Goal: Task Accomplishment & Management: Manage account settings

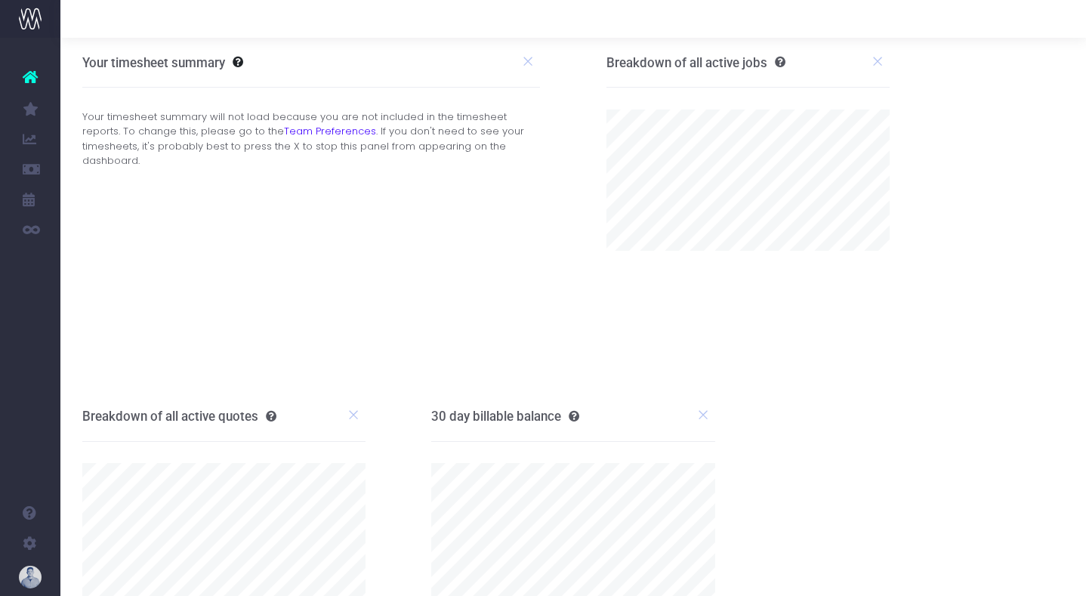
click at [114, 223] on span "Job Profit & Recovery" at bounding box center [103, 230] width 40 height 40
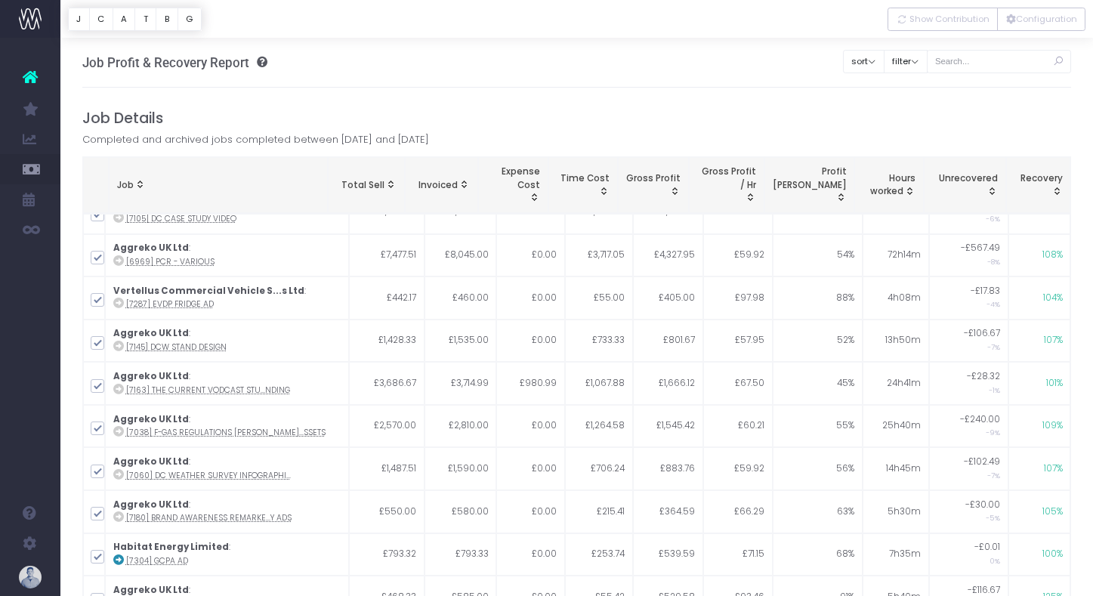
scroll to position [659, 0]
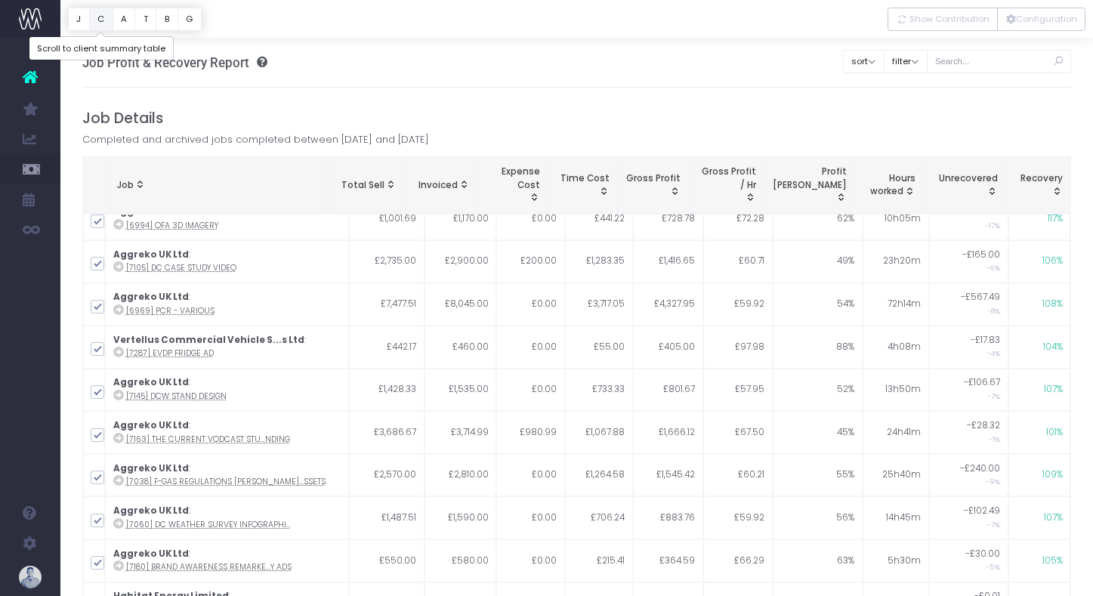
click at [103, 20] on button "C" at bounding box center [101, 19] width 24 height 23
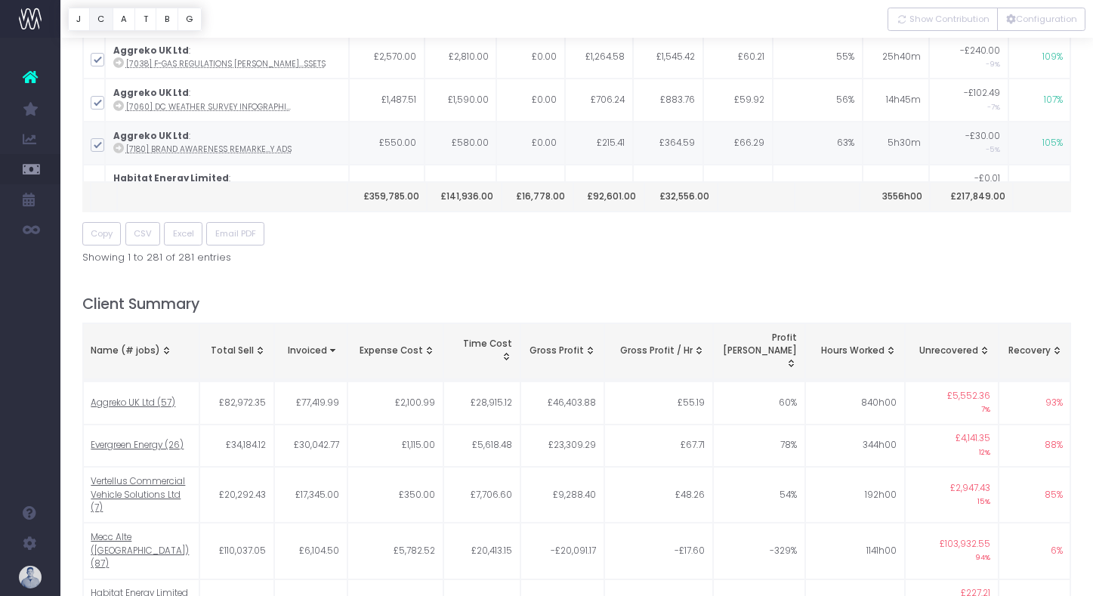
scroll to position [0, 0]
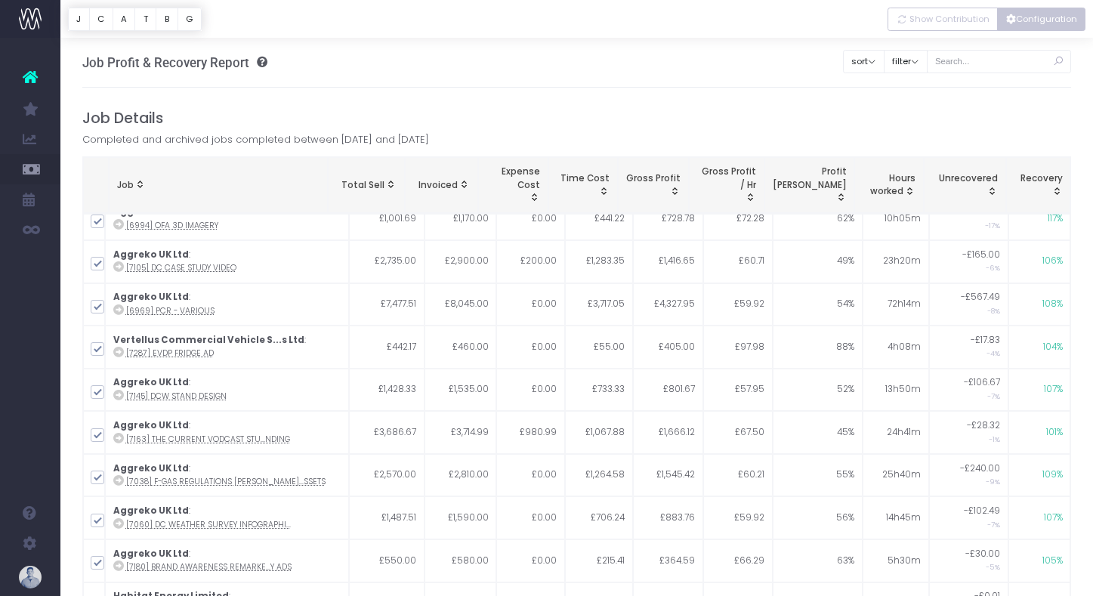
click at [1043, 29] on button "Configuration" at bounding box center [1041, 19] width 88 height 23
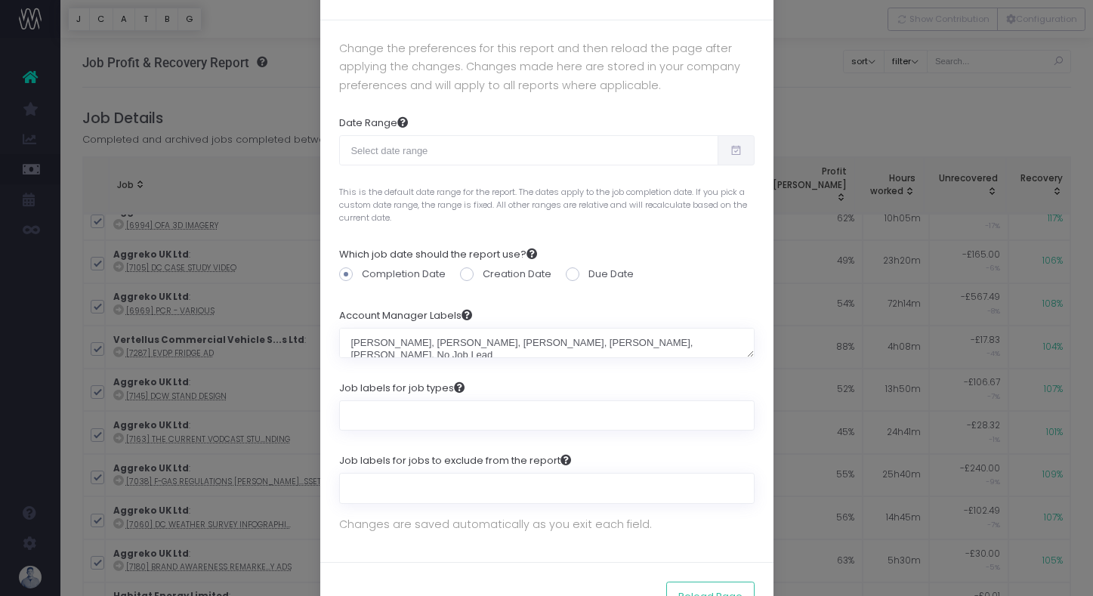
scroll to position [54, 0]
click at [520, 161] on input "text" at bounding box center [528, 149] width 379 height 30
type input "09-15-2025"
type input "10-14-2025"
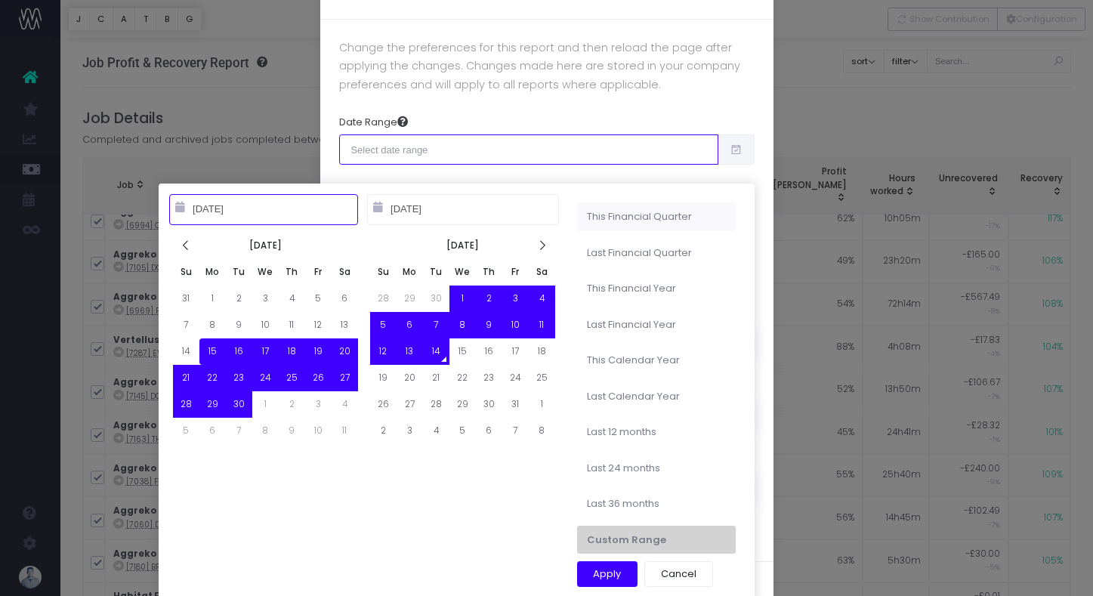
type input "09-01-2025"
type input "11-30-2025"
type input "09-15-2025"
type input "10-14-2025"
type input "09-01-2025"
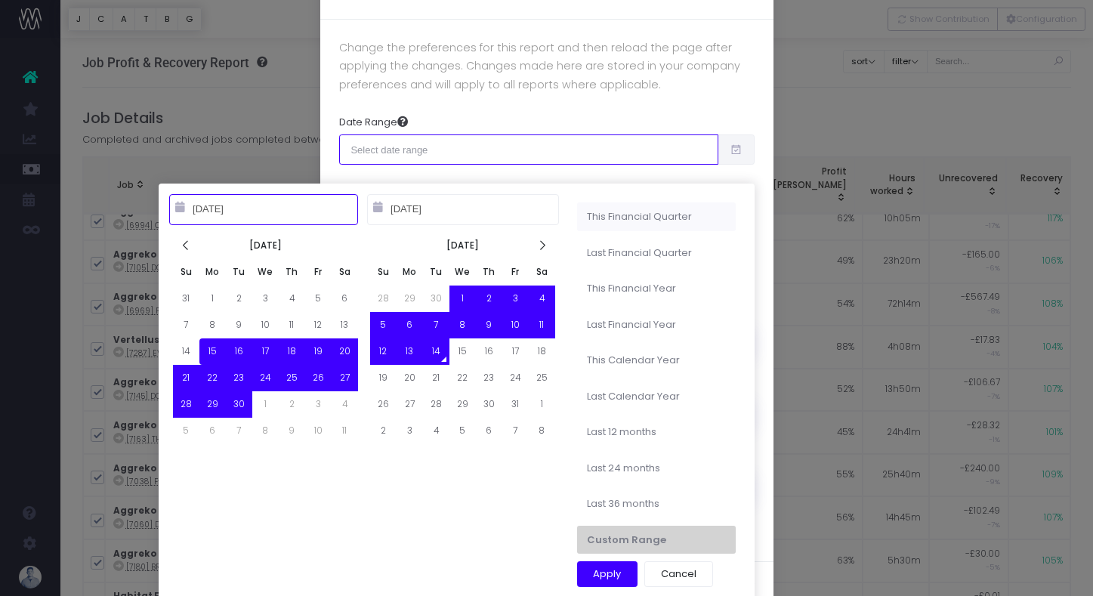
type input "11-30-2025"
click at [610, 218] on li "This Financial Quarter" at bounding box center [656, 216] width 159 height 29
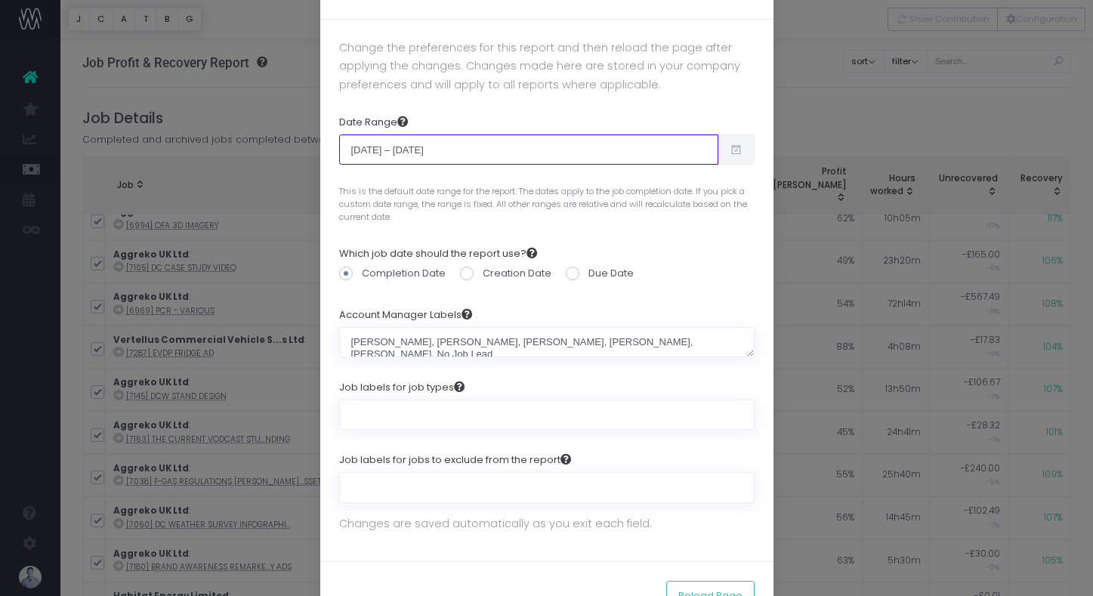
click at [544, 148] on input "Sep 1st 2025 – Nov 30th 2025" at bounding box center [528, 149] width 379 height 30
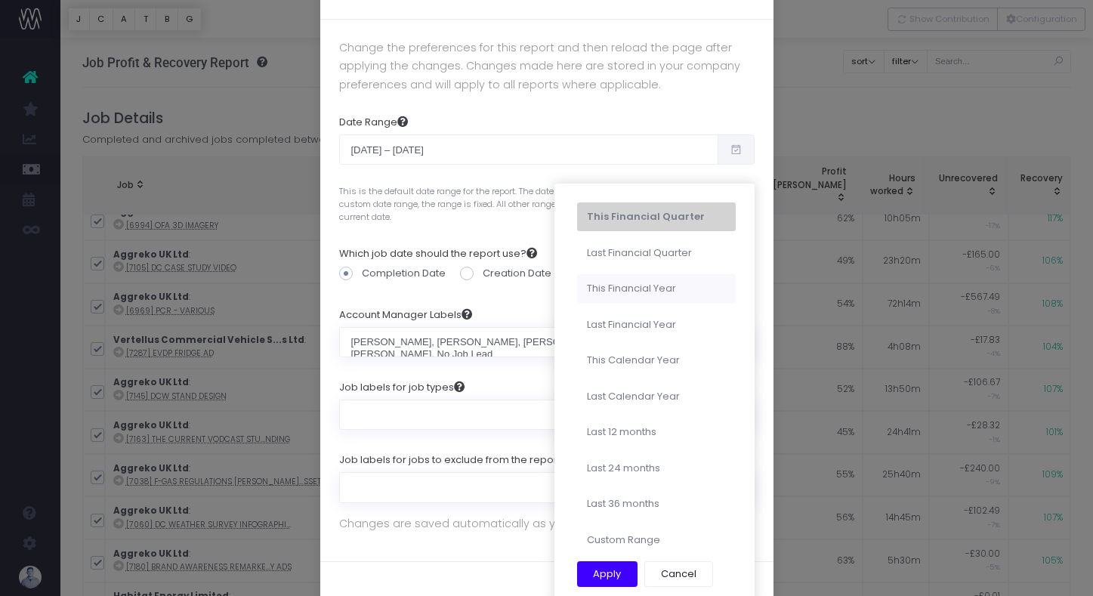
click at [623, 292] on li "This Financial Year" at bounding box center [656, 288] width 159 height 29
type input "Mar 1st 2025 – Feb 28th 2026"
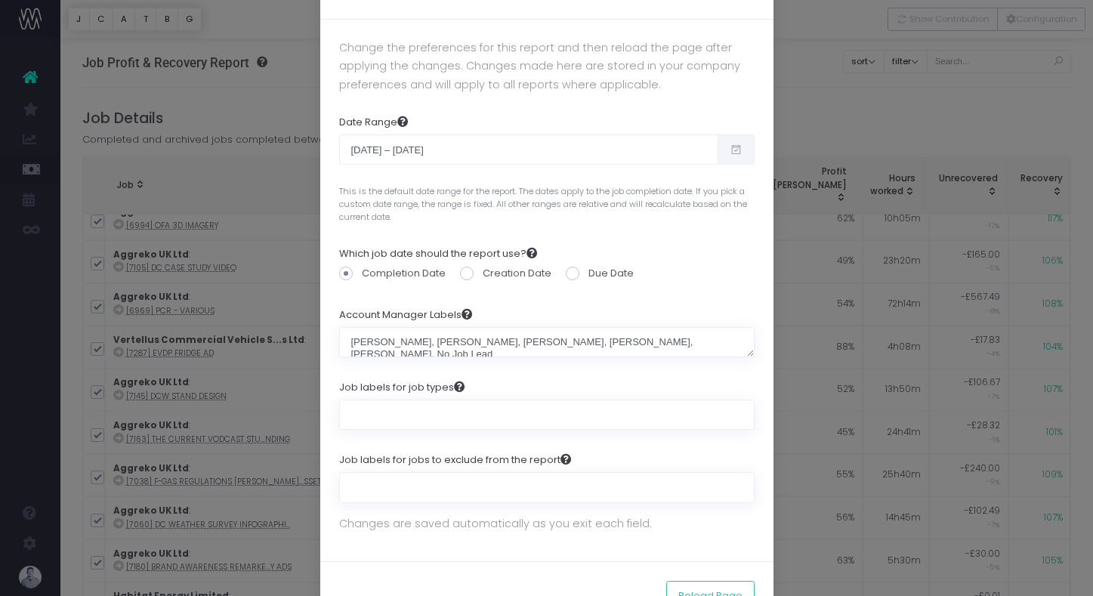
scroll to position [105, 0]
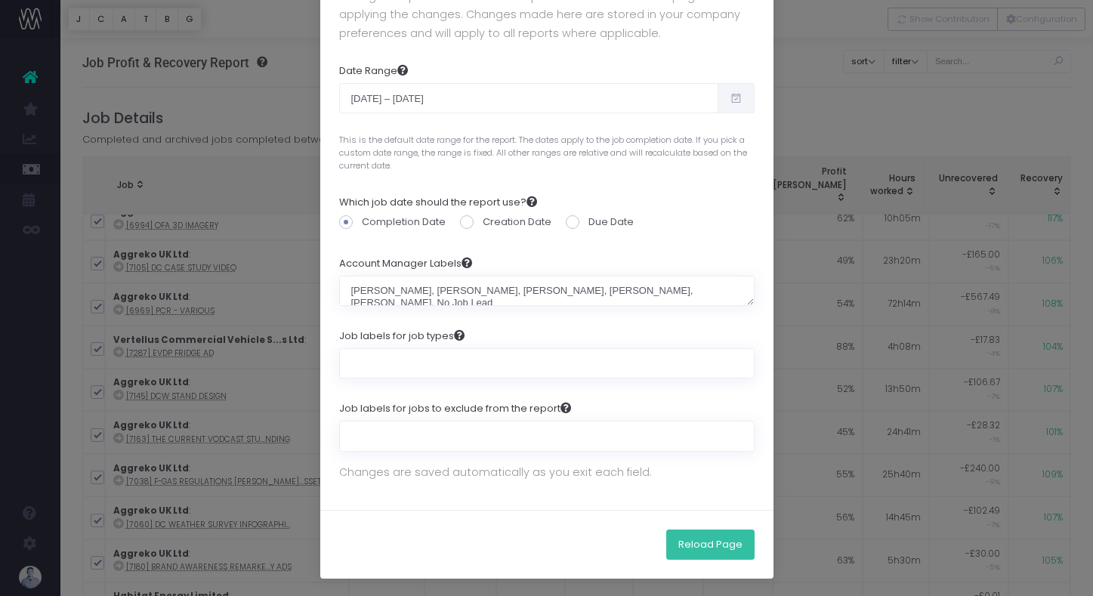
click at [714, 544] on button "Reload Page" at bounding box center [710, 544] width 88 height 30
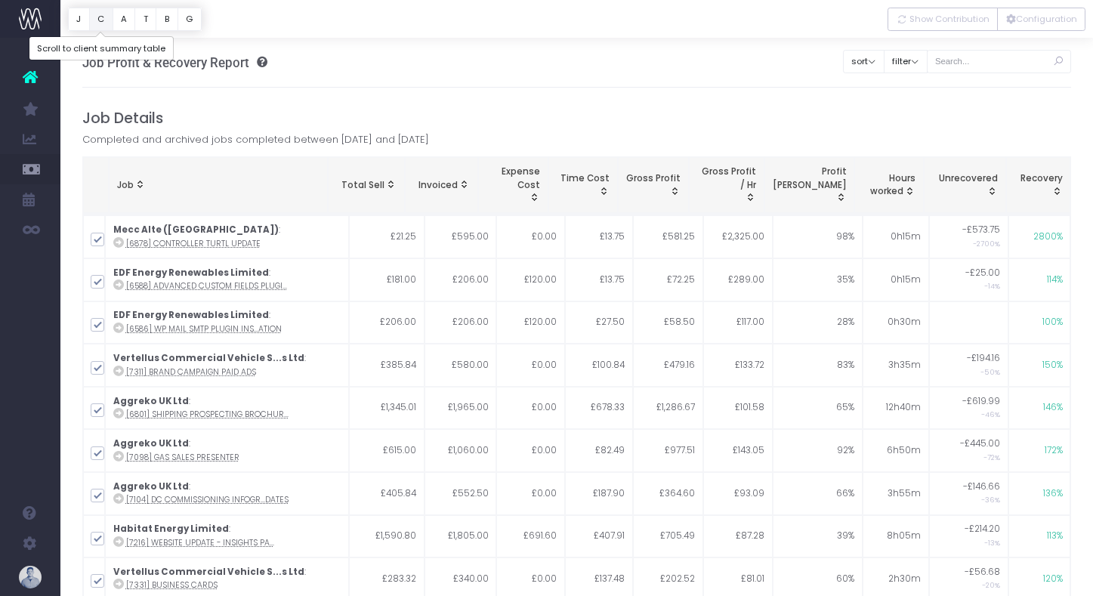
drag, startPoint x: 100, startPoint y: 22, endPoint x: 111, endPoint y: 27, distance: 12.5
click at [100, 22] on button "C" at bounding box center [101, 19] width 24 height 23
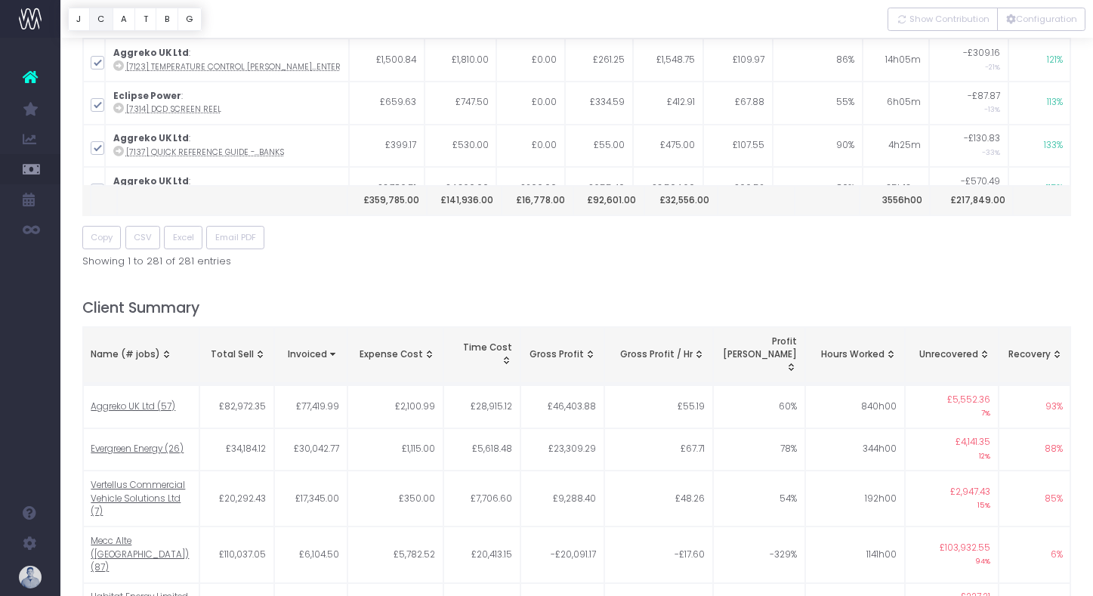
scroll to position [190, 0]
click at [1047, 18] on button "Configuration" at bounding box center [1041, 19] width 88 height 23
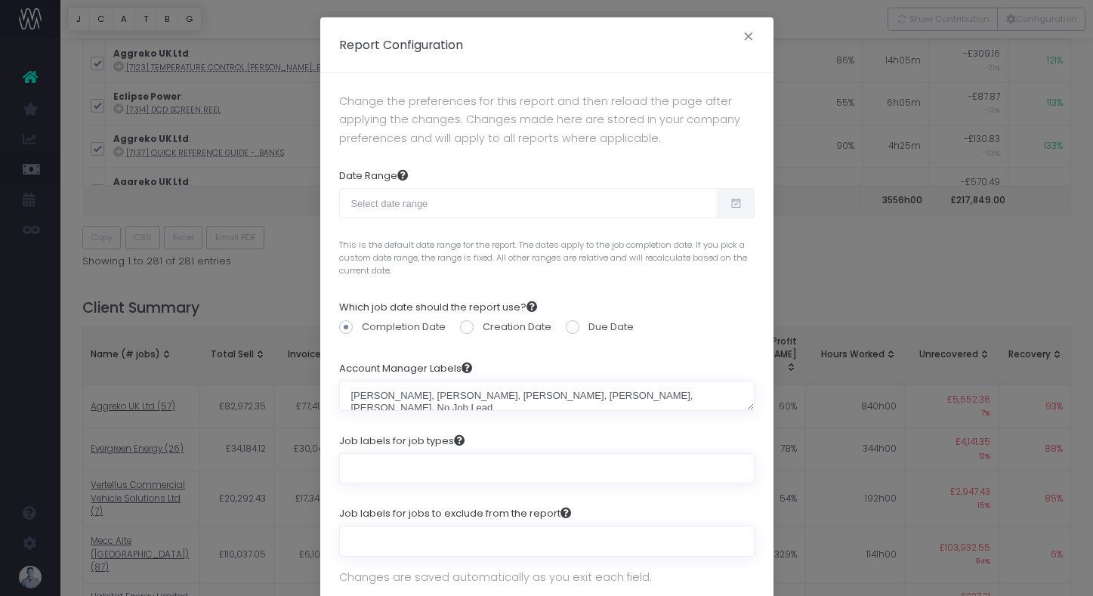
click at [466, 325] on span at bounding box center [467, 327] width 14 height 14
click at [483, 325] on input "Creation Date" at bounding box center [488, 324] width 10 height 10
radio input "true"
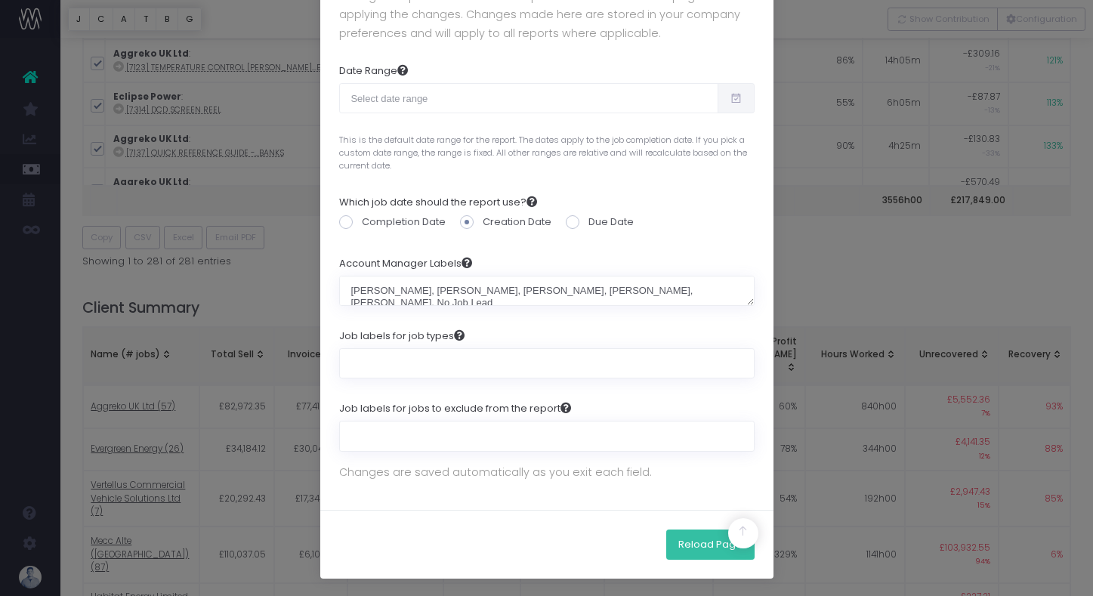
click at [708, 537] on button "Reload Page" at bounding box center [710, 544] width 88 height 30
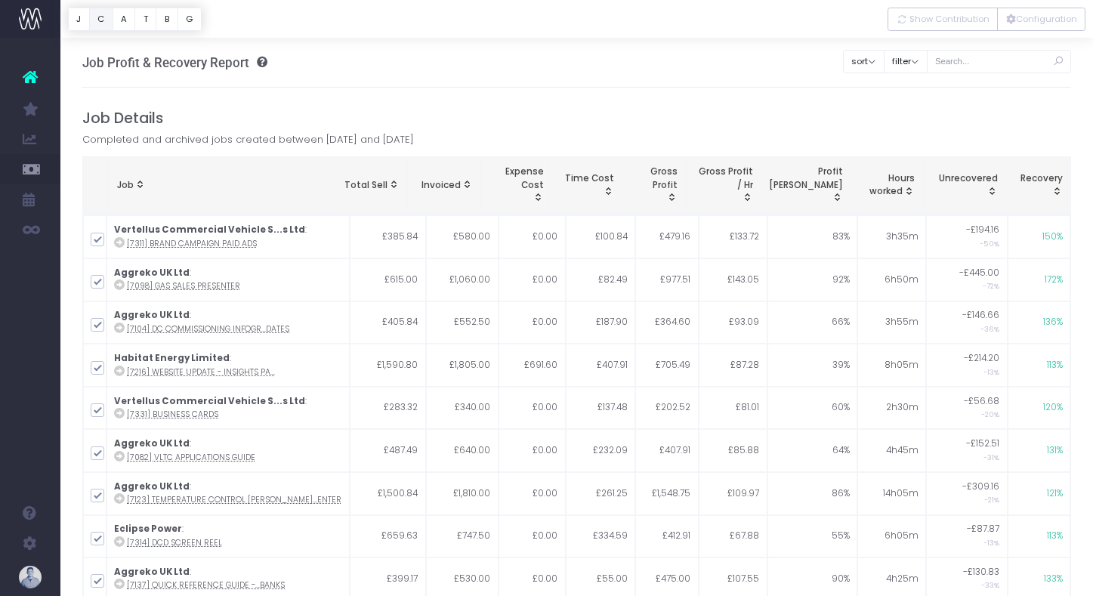
click at [102, 18] on button "C" at bounding box center [101, 19] width 24 height 23
click at [1028, 20] on button "Configuration" at bounding box center [1041, 19] width 88 height 23
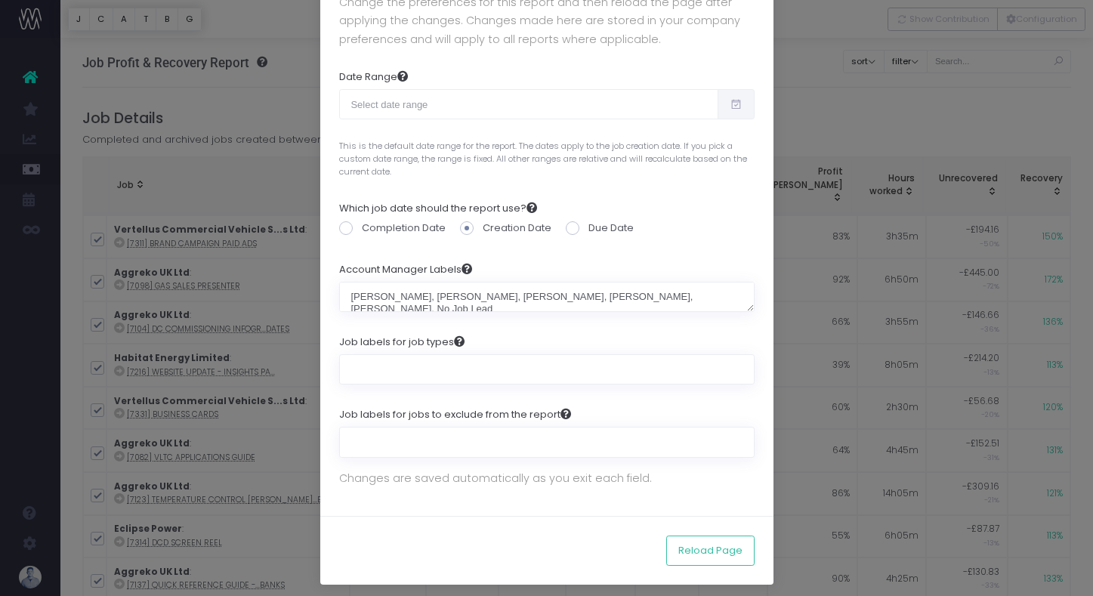
scroll to position [105, 0]
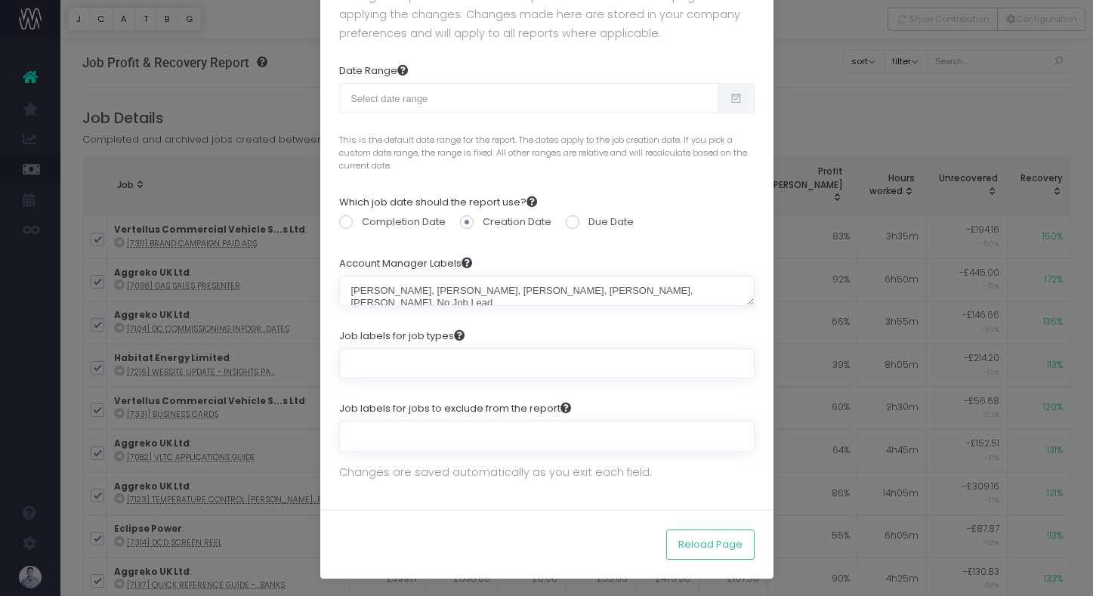
click at [345, 224] on span at bounding box center [346, 222] width 14 height 14
click at [362, 224] on input "Completion Date" at bounding box center [367, 219] width 10 height 10
radio input "true"
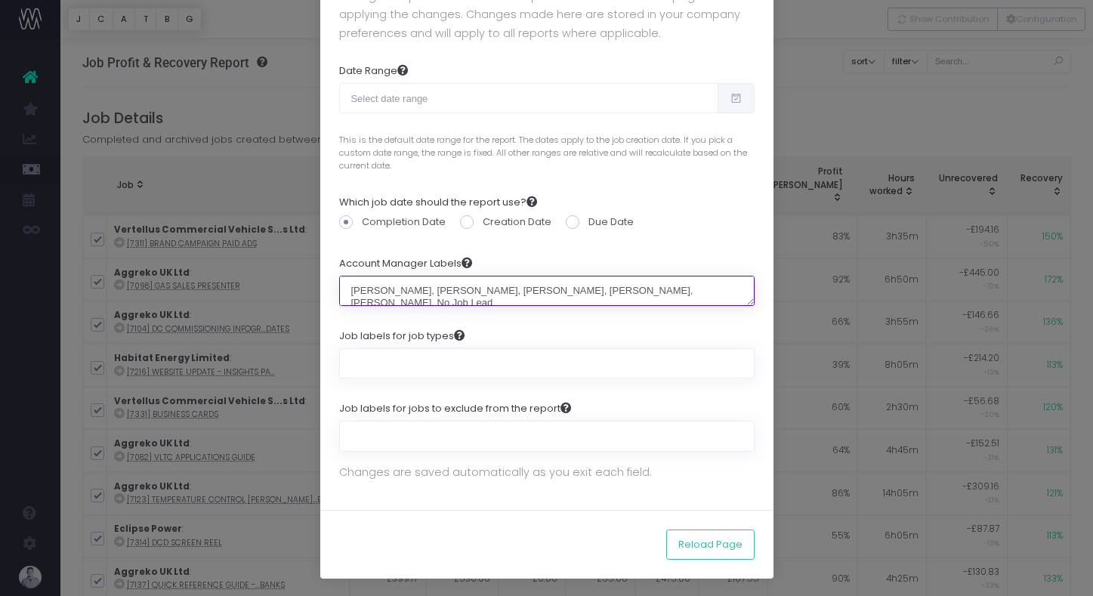
drag, startPoint x: 498, startPoint y: 290, endPoint x: 581, endPoint y: 290, distance: 83.8
click at [581, 290] on textarea "[PERSON_NAME], [PERSON_NAME], [PERSON_NAME], [PERSON_NAME], [PERSON_NAME], No J…" at bounding box center [546, 291] width 415 height 30
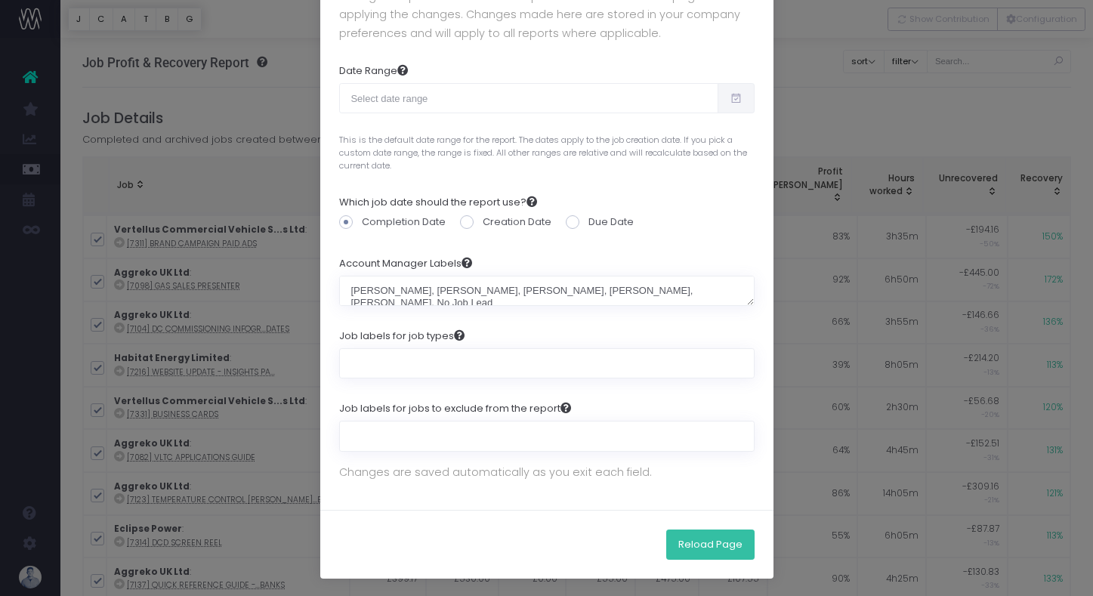
click at [711, 545] on button "Reload Page" at bounding box center [710, 544] width 88 height 30
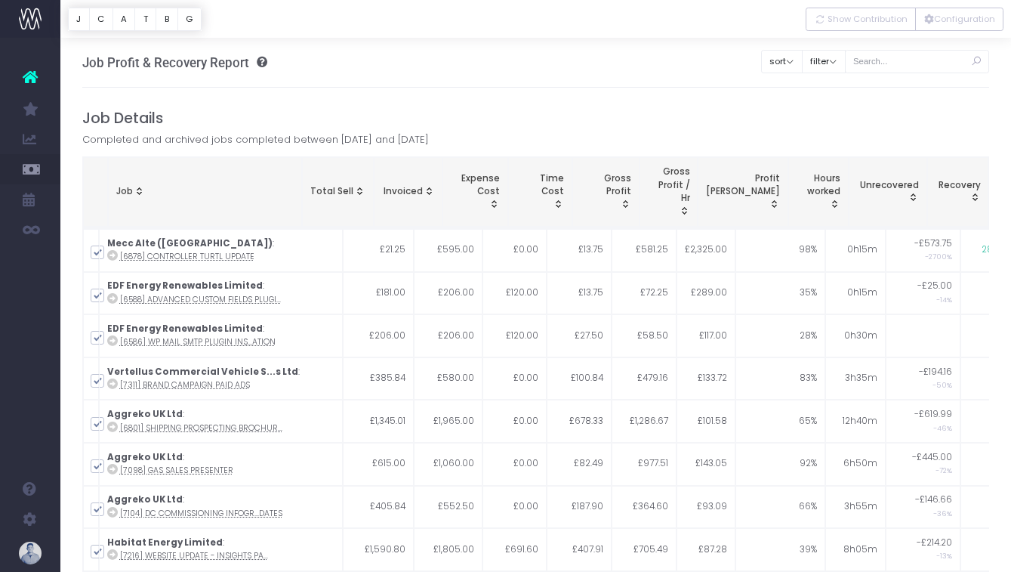
click at [285, 54] on div "Job Profit & Recovery Report Insights into under/over-servicing, profit and pro…" at bounding box center [536, 63] width 908 height 50
click at [101, 19] on button "C" at bounding box center [101, 19] width 24 height 23
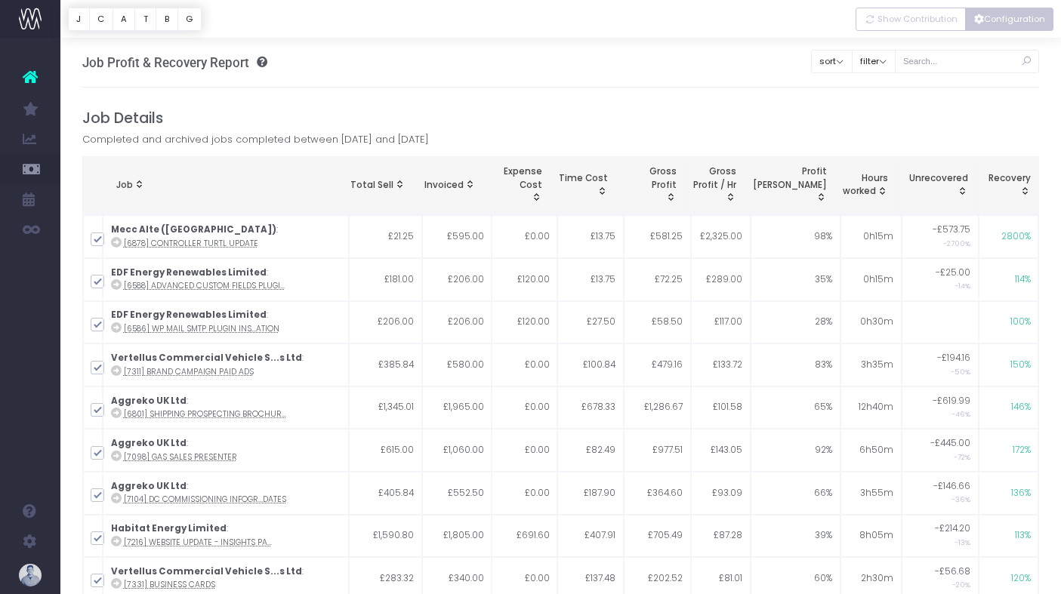
click at [1019, 17] on button "Configuration" at bounding box center [1009, 19] width 88 height 23
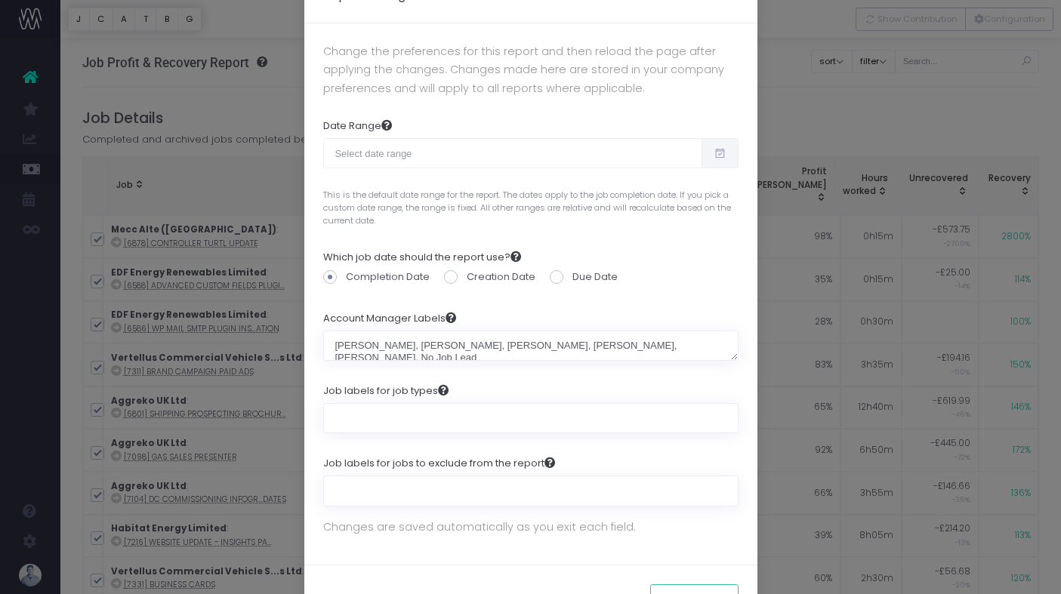
scroll to position [37, 0]
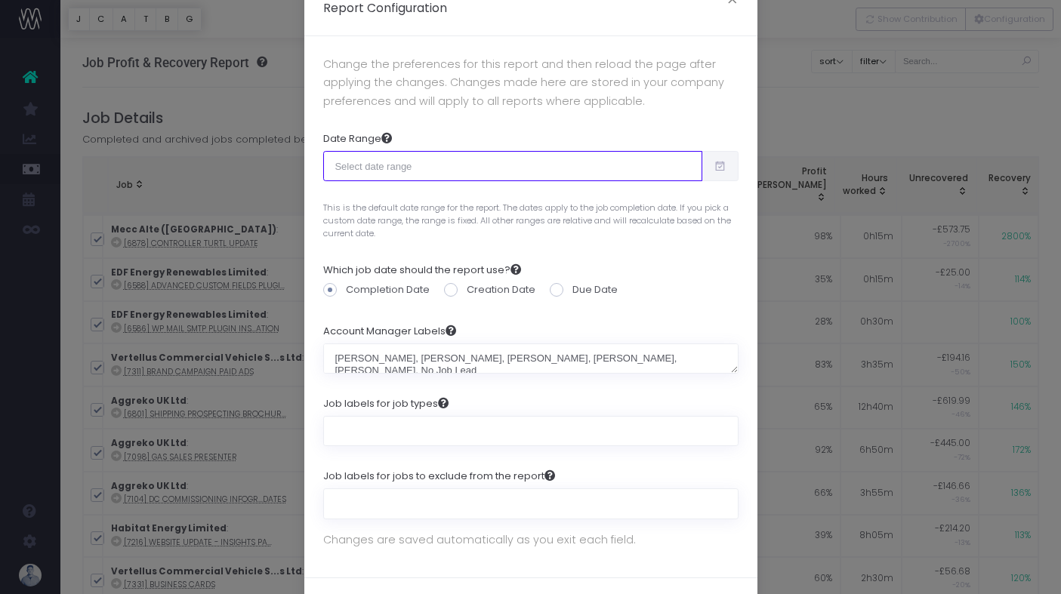
click at [612, 163] on input "text" at bounding box center [512, 166] width 379 height 30
type input "09-15-2025"
type input "10-14-2025"
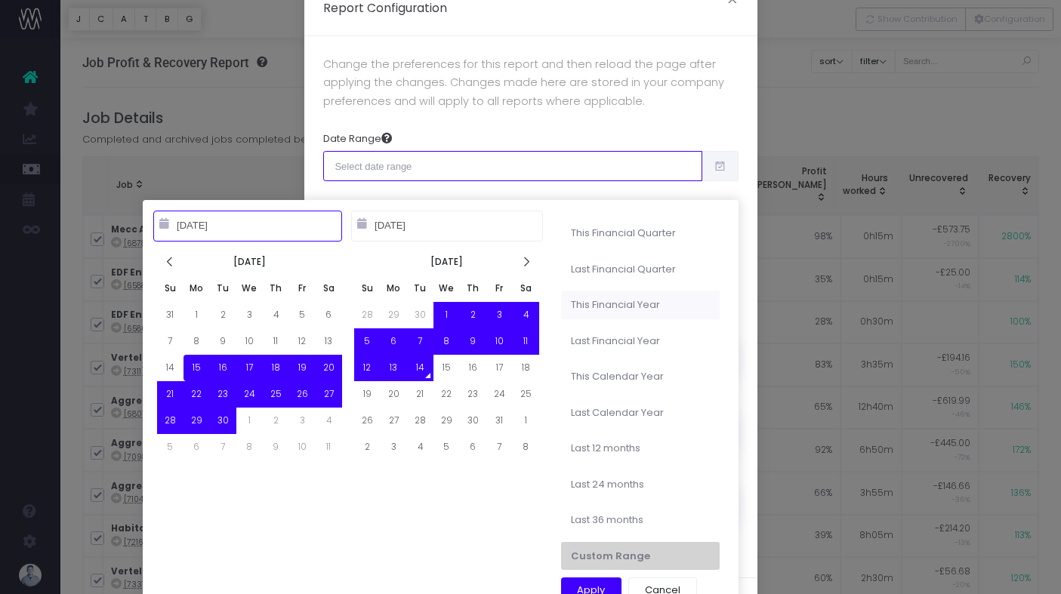
type input "09-01-2025"
type input "11-30-2025"
type input "09-15-2025"
type input "10-14-2025"
type input "06-01-2025"
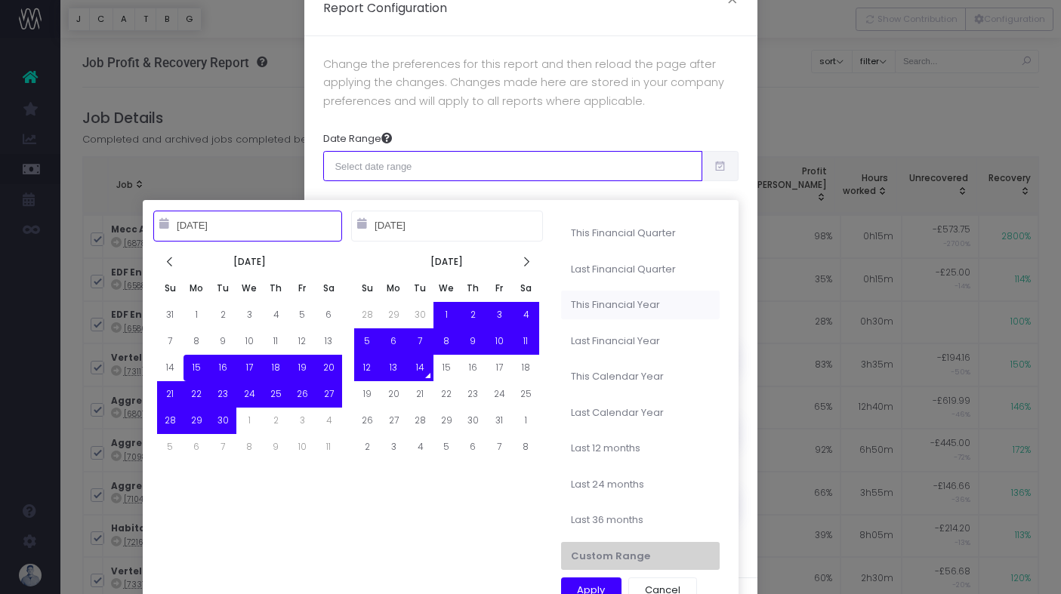
type input "08-31-2025"
type input "09-15-2025"
type input "10-14-2025"
type input "03-01-2025"
type input "02-28-2026"
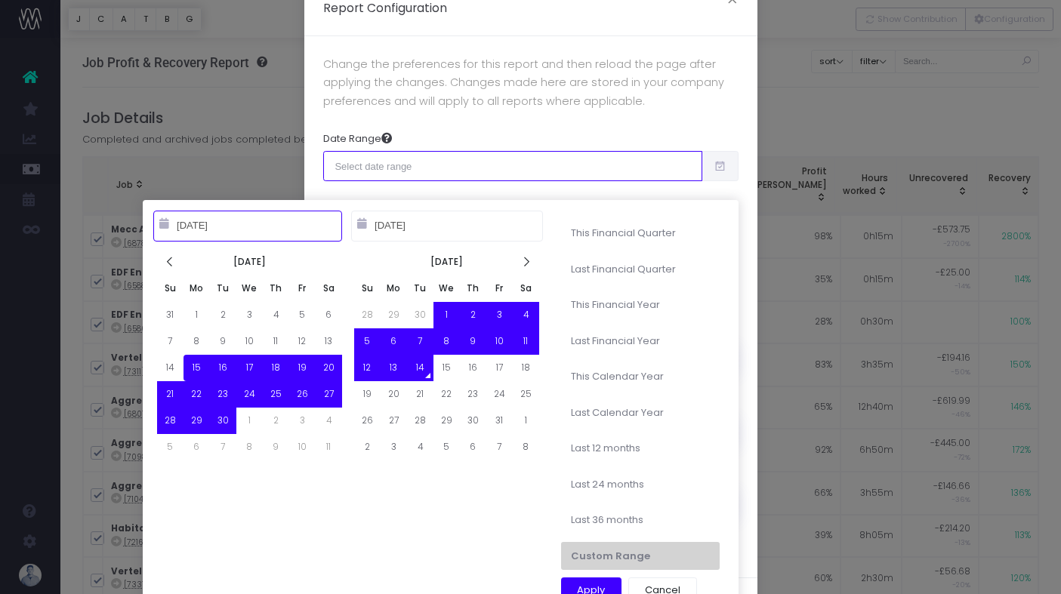
type input "09-15-2025"
type input "10-14-2025"
type input "06-01-2025"
type input "08-31-2025"
type input "09-15-2025"
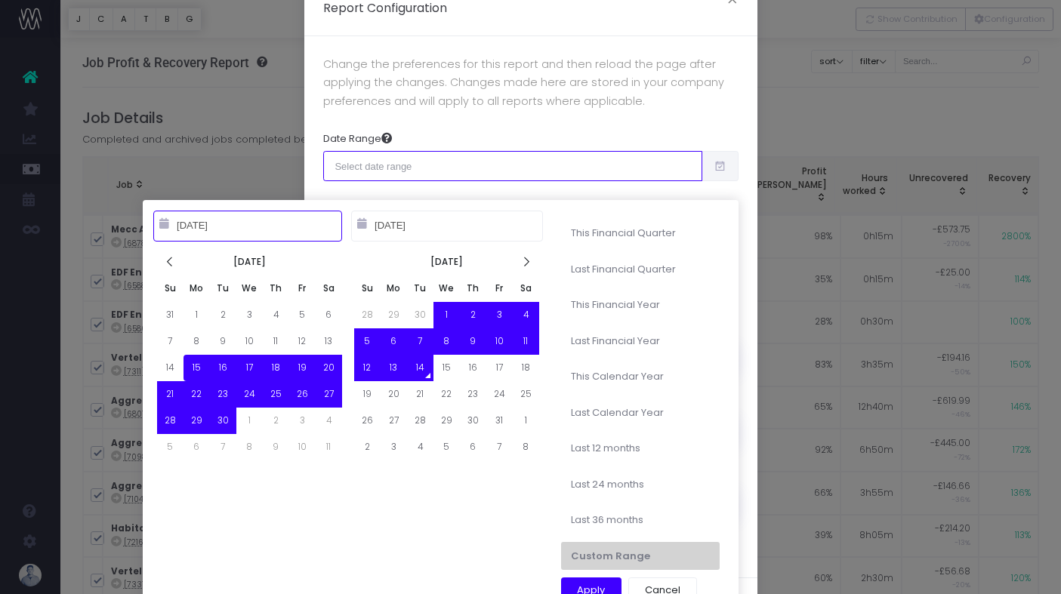
type input "10-14-2025"
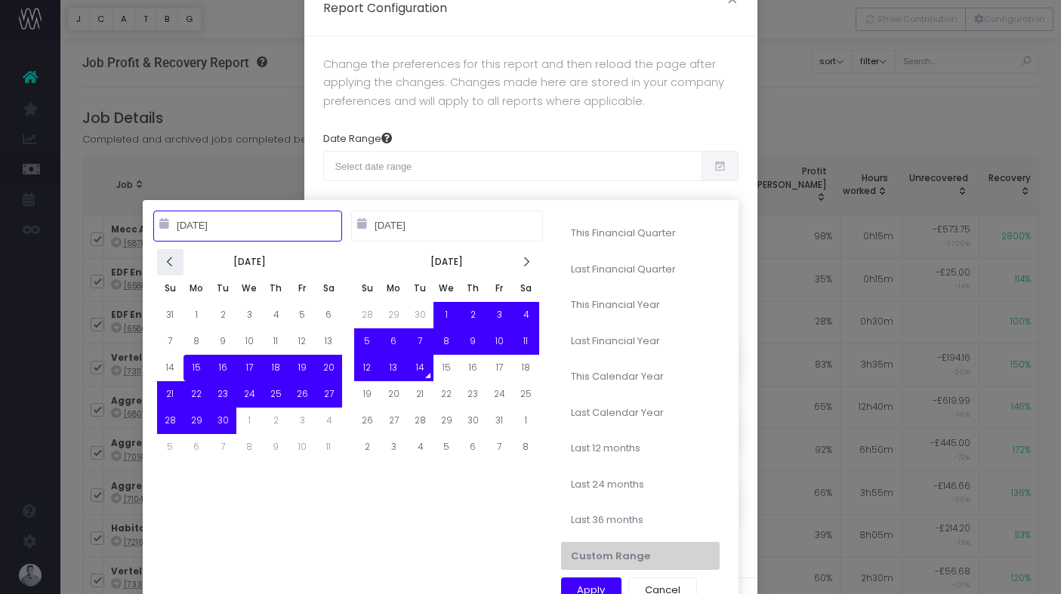
click at [171, 267] on icon at bounding box center [170, 262] width 13 height 13
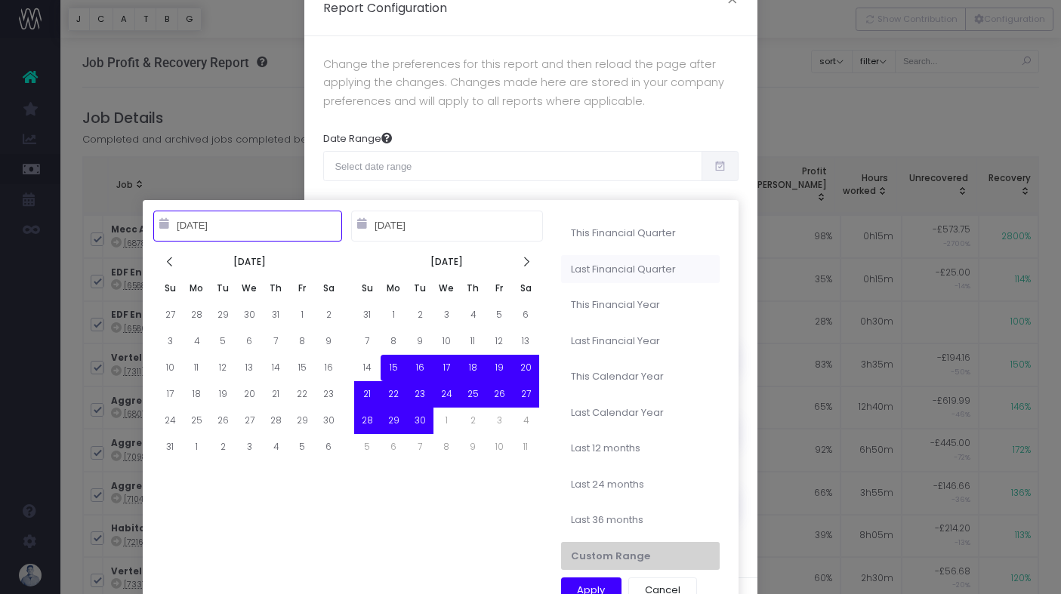
type input "06-01-2025"
type input "08-31-2025"
type input "09-15-2025"
type input "10-14-2025"
type input "03-01-2025"
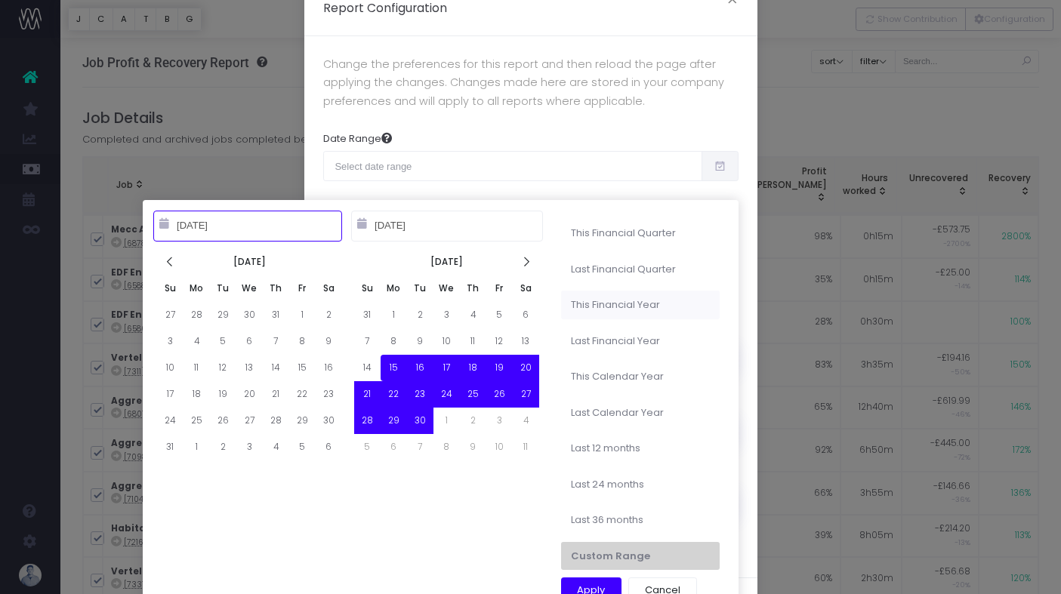
type input "02-28-2026"
type input "09-15-2025"
type input "10-14-2025"
type input "03-01-2024"
type input "02-28-2025"
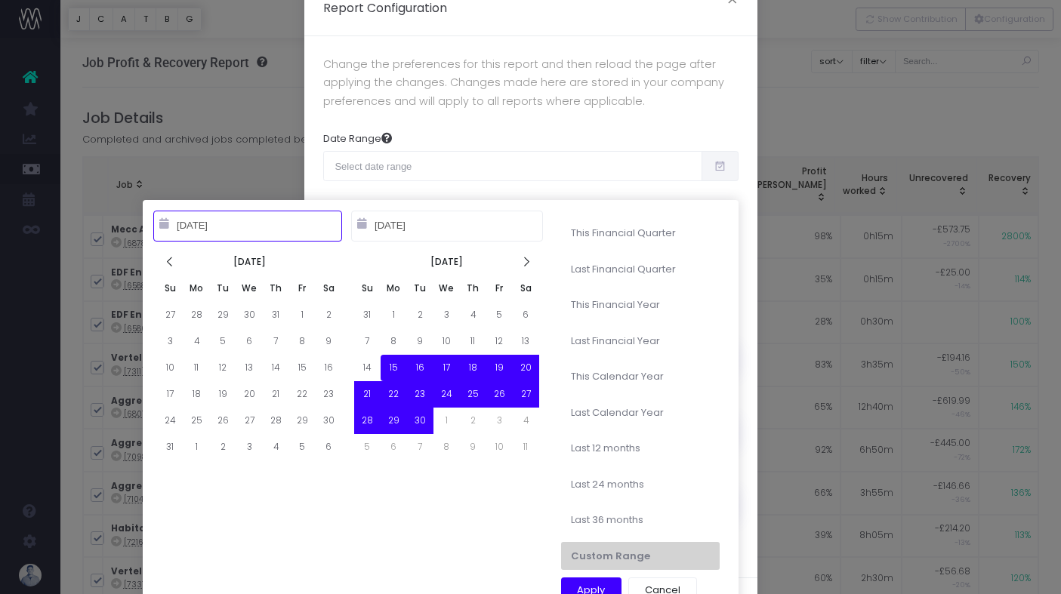
type input "09-15-2025"
type input "10-14-2025"
type input "03-01-2025"
type input "02-28-2026"
click at [647, 310] on li "This Financial Year" at bounding box center [640, 305] width 159 height 29
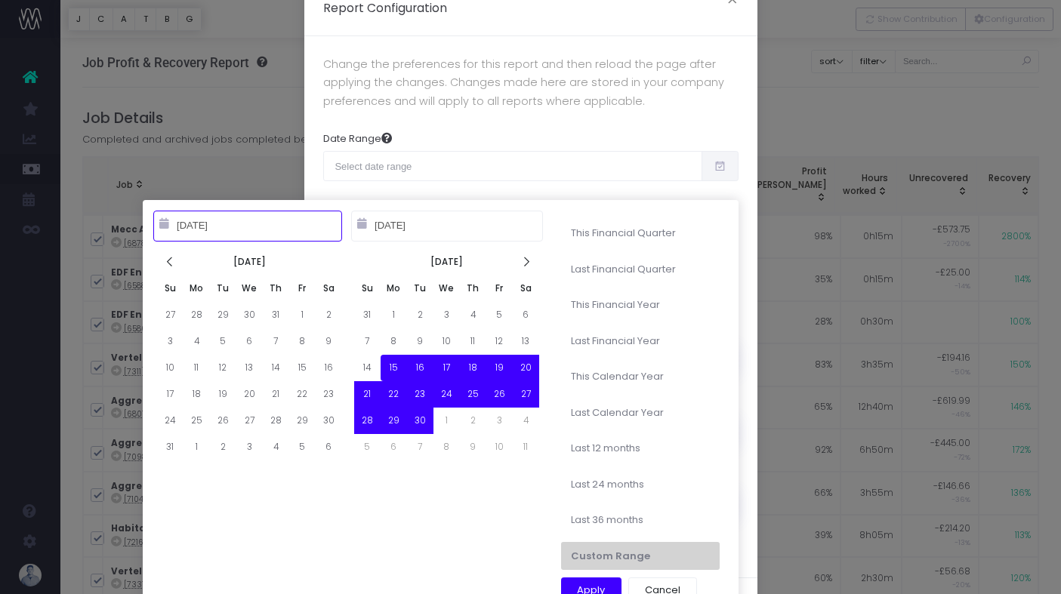
type input "Mar 1st 2025 – Feb 28th 2026"
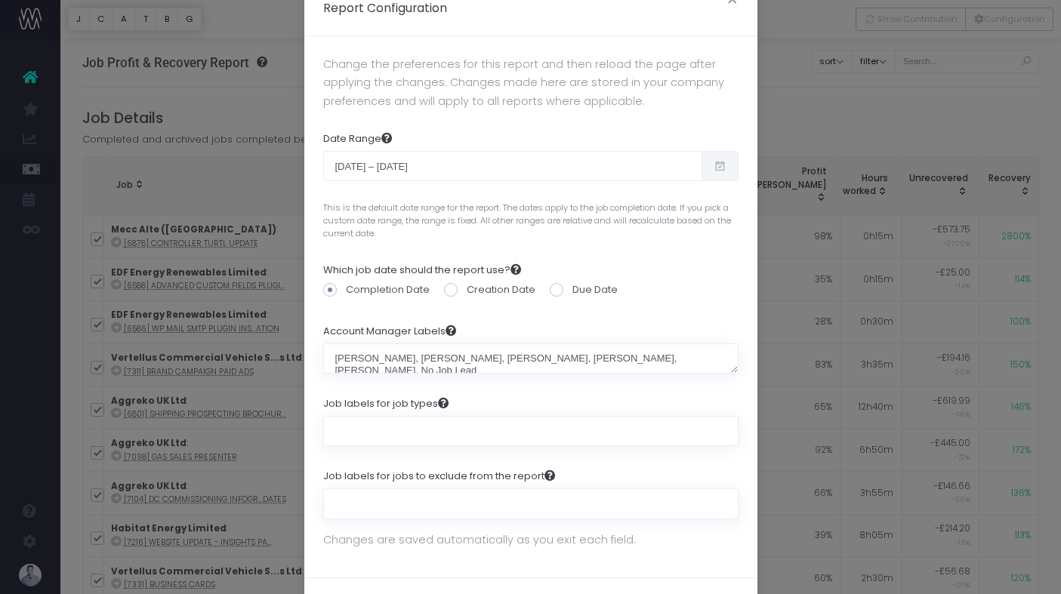
scroll to position [106, 0]
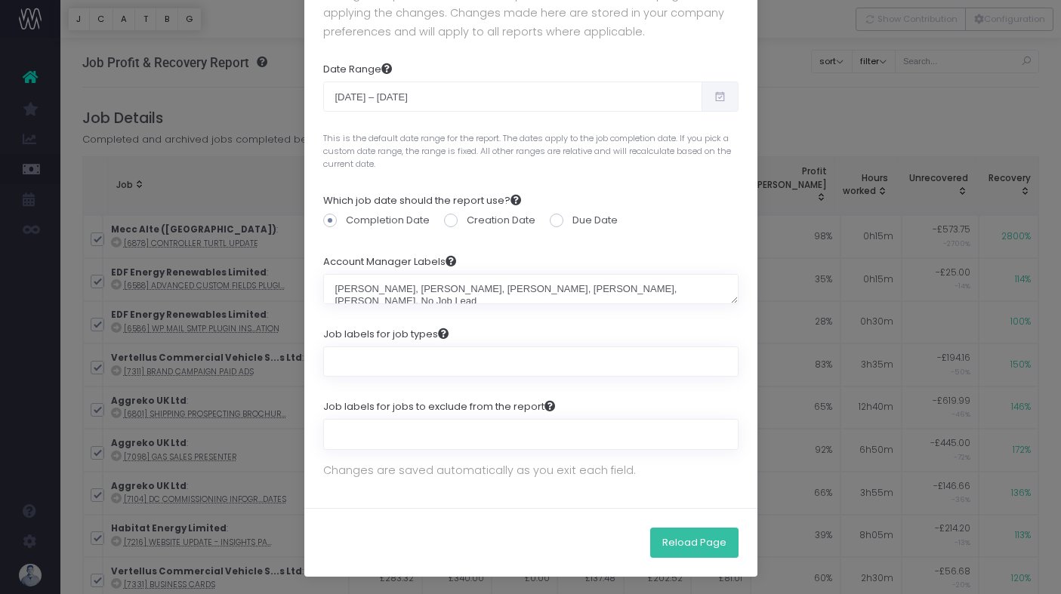
click at [688, 538] on button "Reload Page" at bounding box center [694, 543] width 88 height 30
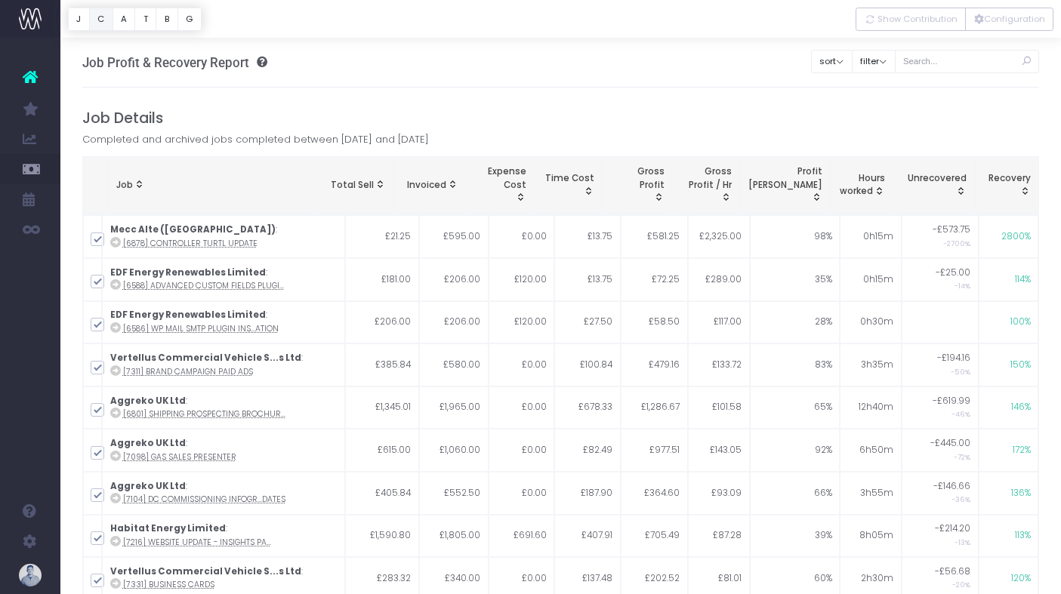
click at [103, 22] on button "C" at bounding box center [101, 19] width 24 height 23
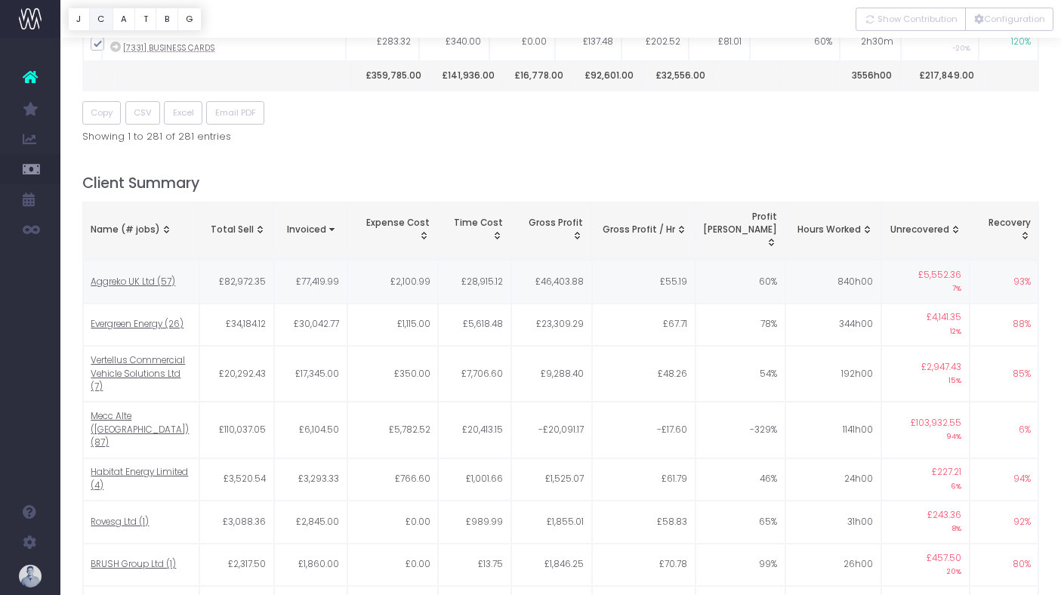
scroll to position [521, 0]
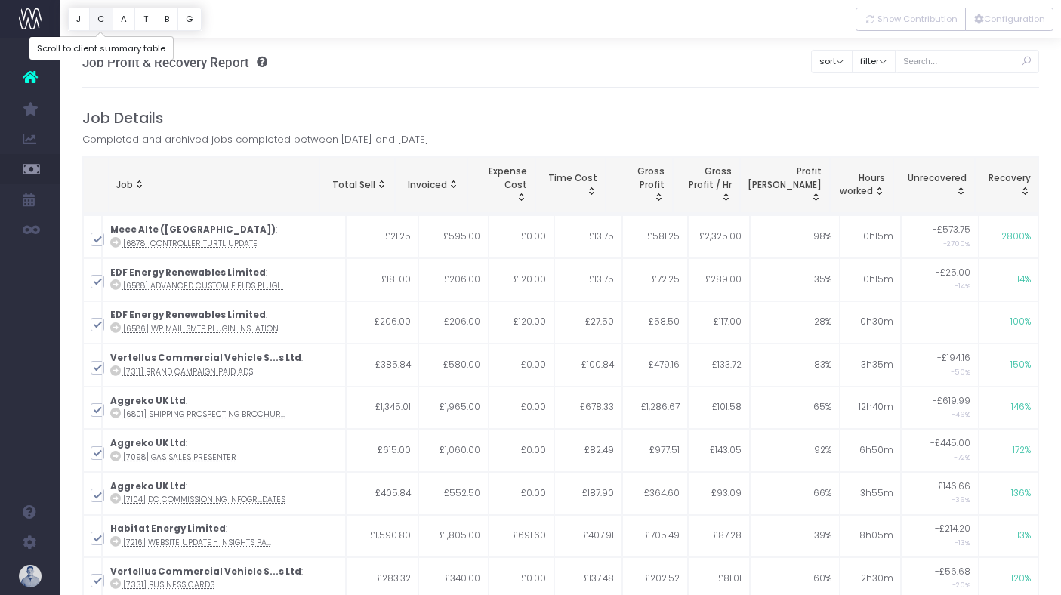
click at [97, 23] on button "C" at bounding box center [101, 19] width 24 height 23
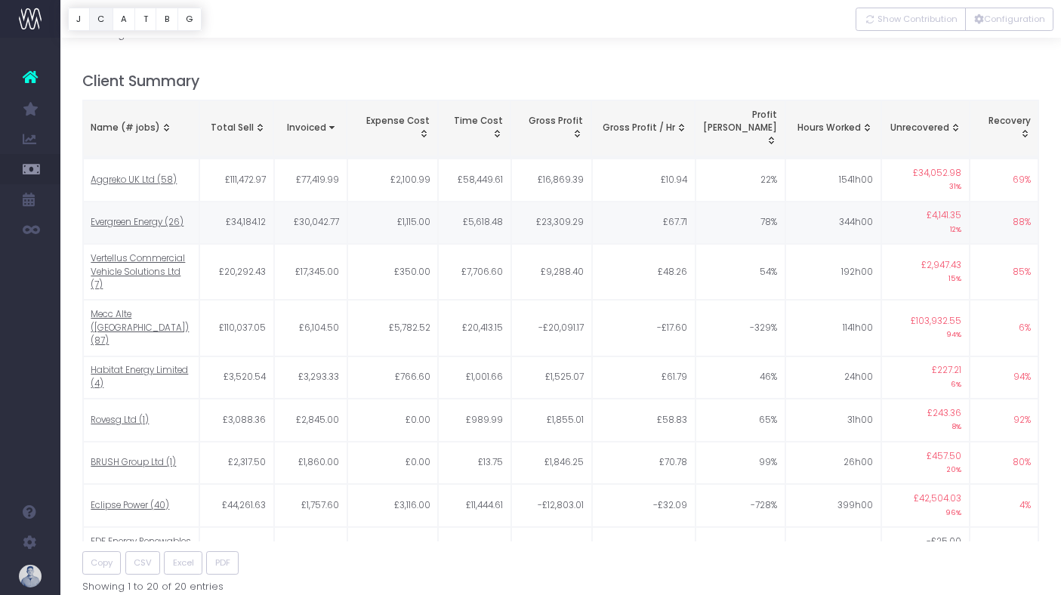
scroll to position [643, 0]
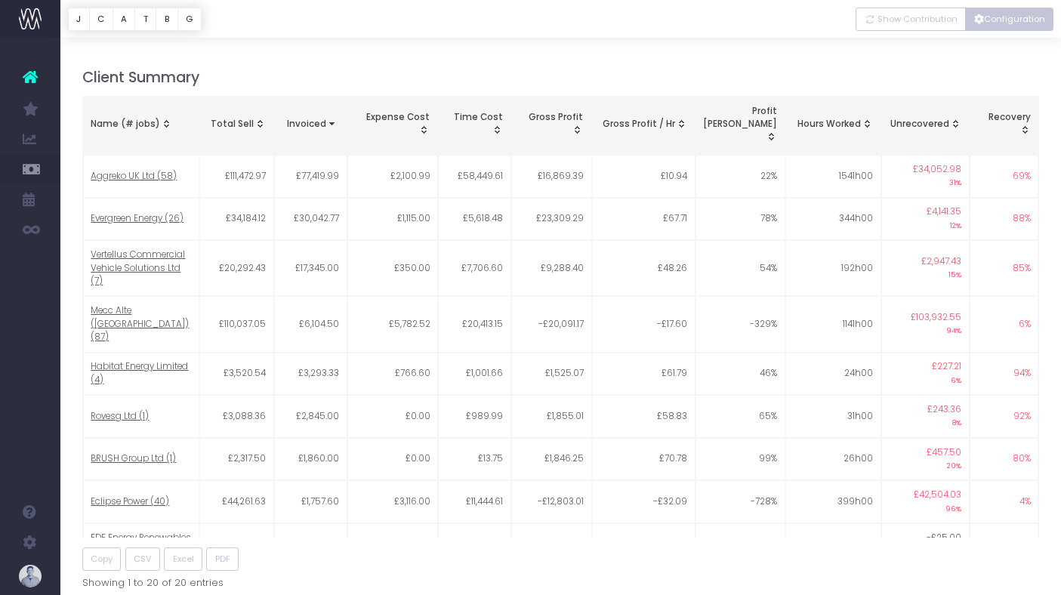
click at [1004, 20] on button "Configuration" at bounding box center [1009, 19] width 88 height 23
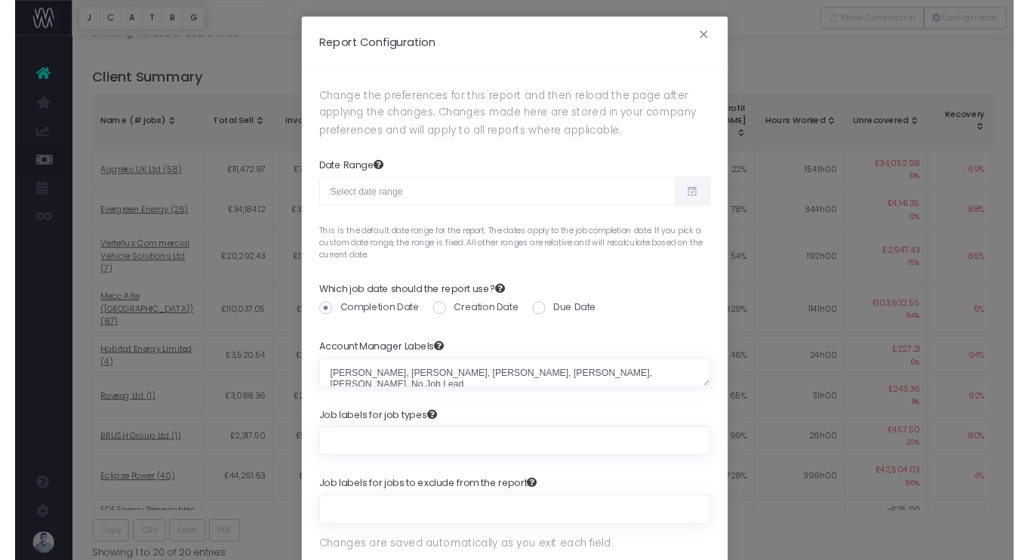
scroll to position [56, 0]
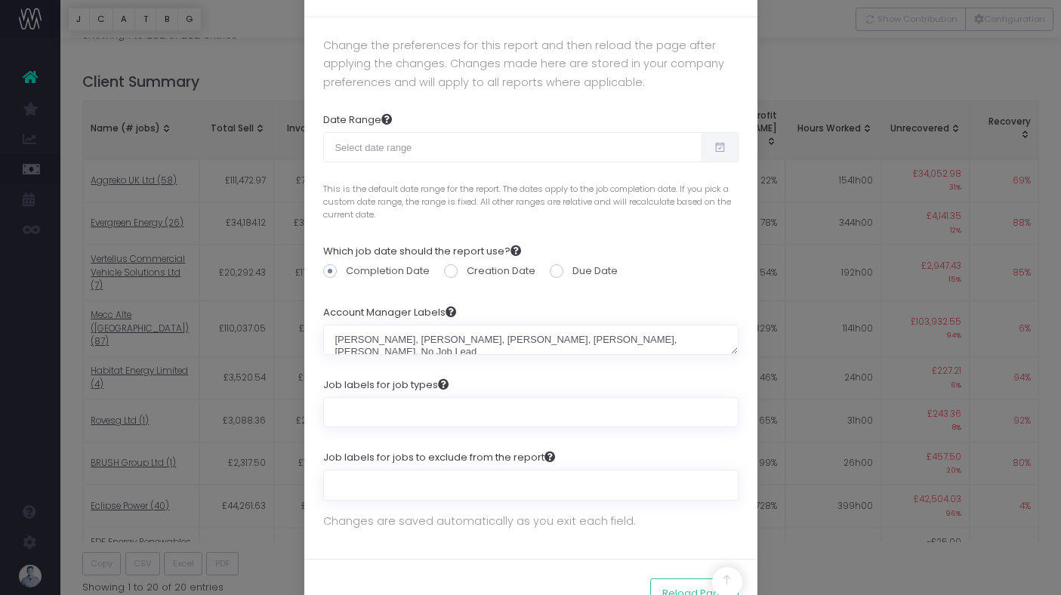
click at [840, 156] on div "Report Configuration × Change the preferences for this report and then reload t…" at bounding box center [530, 297] width 1061 height 595
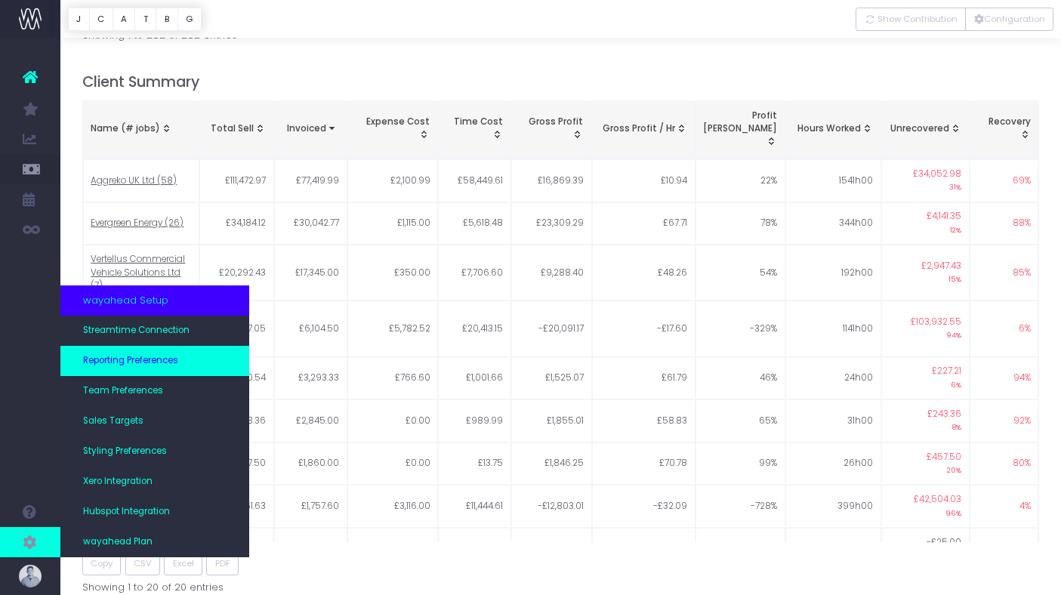
click at [125, 362] on span "Reporting Preferences" at bounding box center [130, 361] width 95 height 14
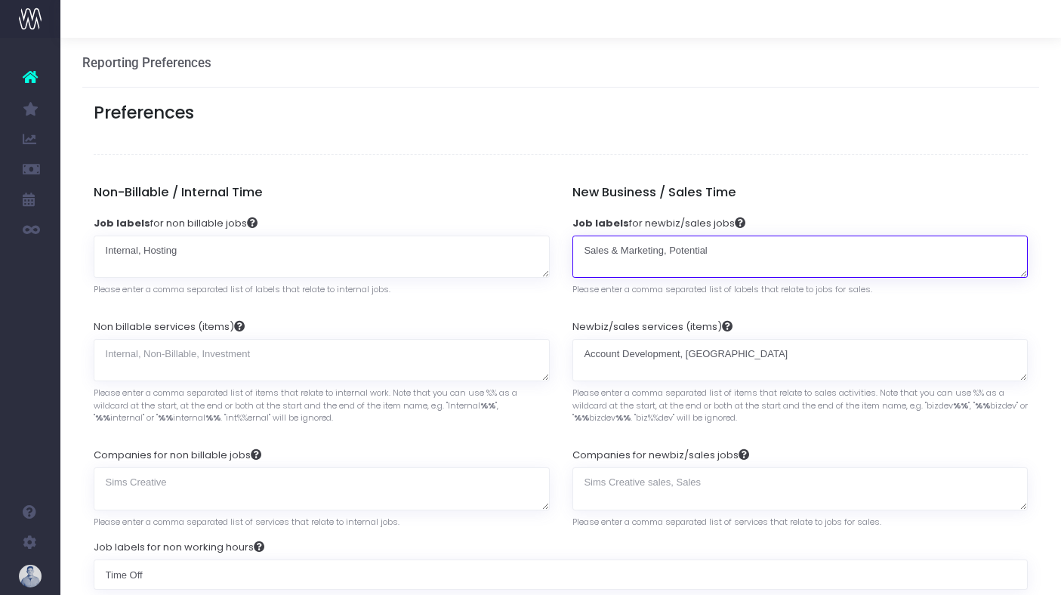
drag, startPoint x: 664, startPoint y: 250, endPoint x: 581, endPoint y: 251, distance: 83.1
click at [581, 251] on textarea "Sales & Marketing, Potential" at bounding box center [800, 257] width 456 height 43
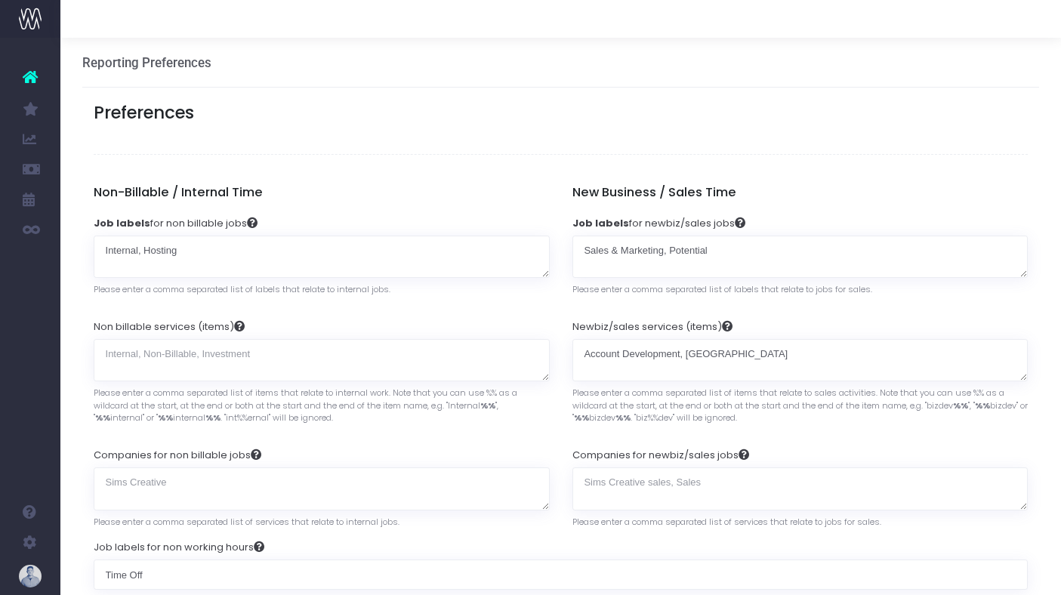
click at [566, 116] on h3 "Preferences" at bounding box center [561, 113] width 935 height 20
click at [540, 82] on div "Reporting Preferences Configure your report preferences" at bounding box center [560, 63] width 957 height 50
